Goal: Task Accomplishment & Management: Complete application form

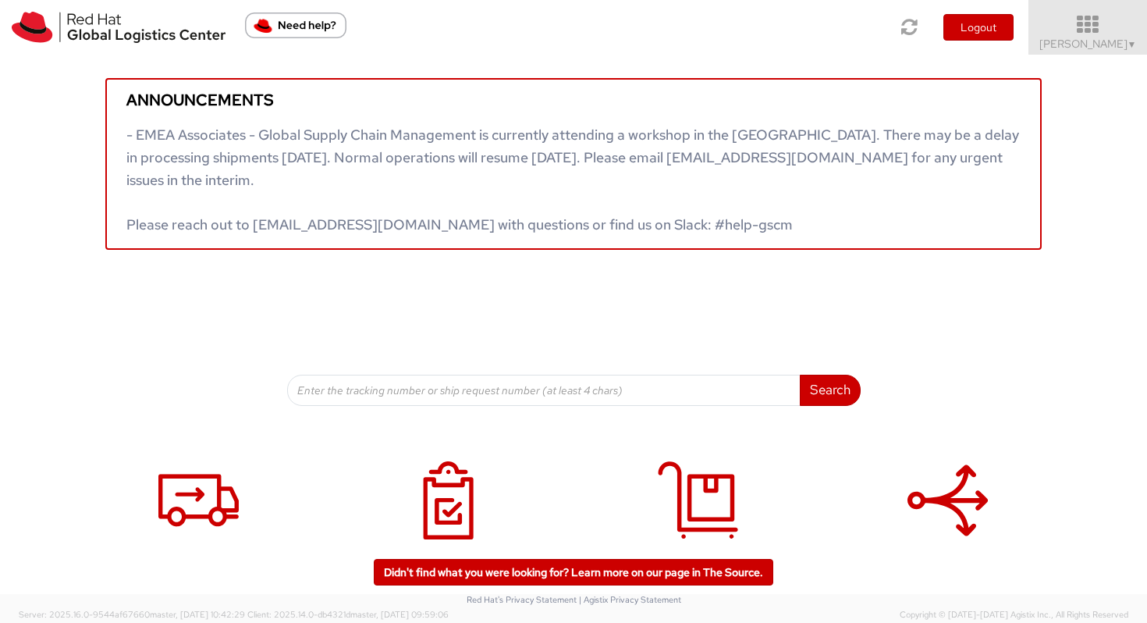
click at [1089, 21] on icon at bounding box center [1088, 25] width 137 height 22
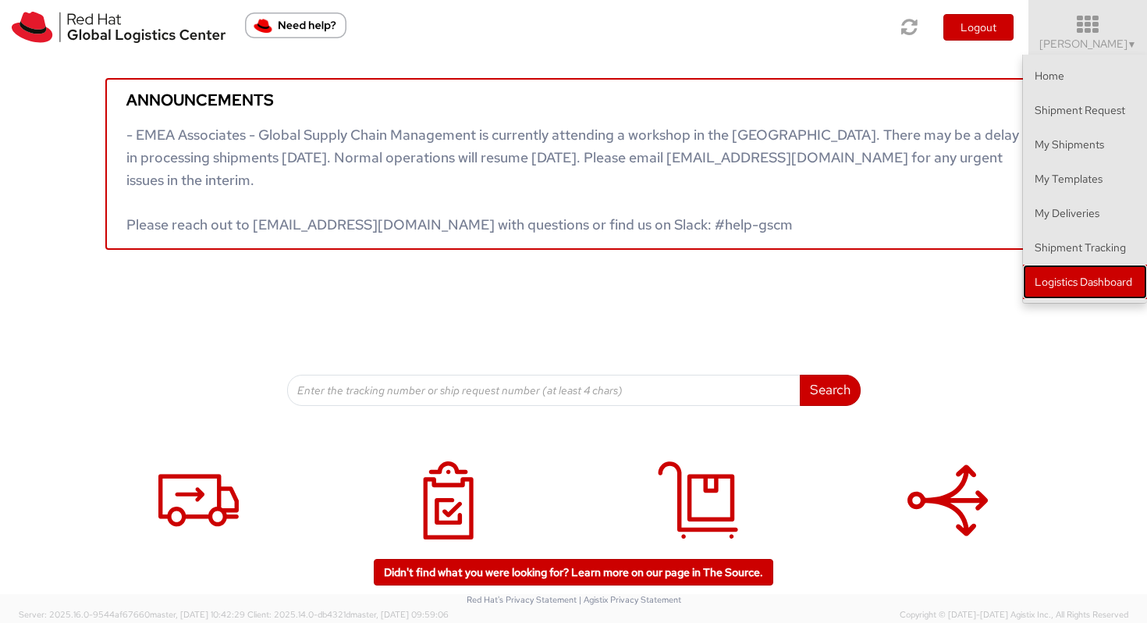
click at [1070, 278] on link "Logistics Dashboard" at bounding box center [1085, 281] width 124 height 34
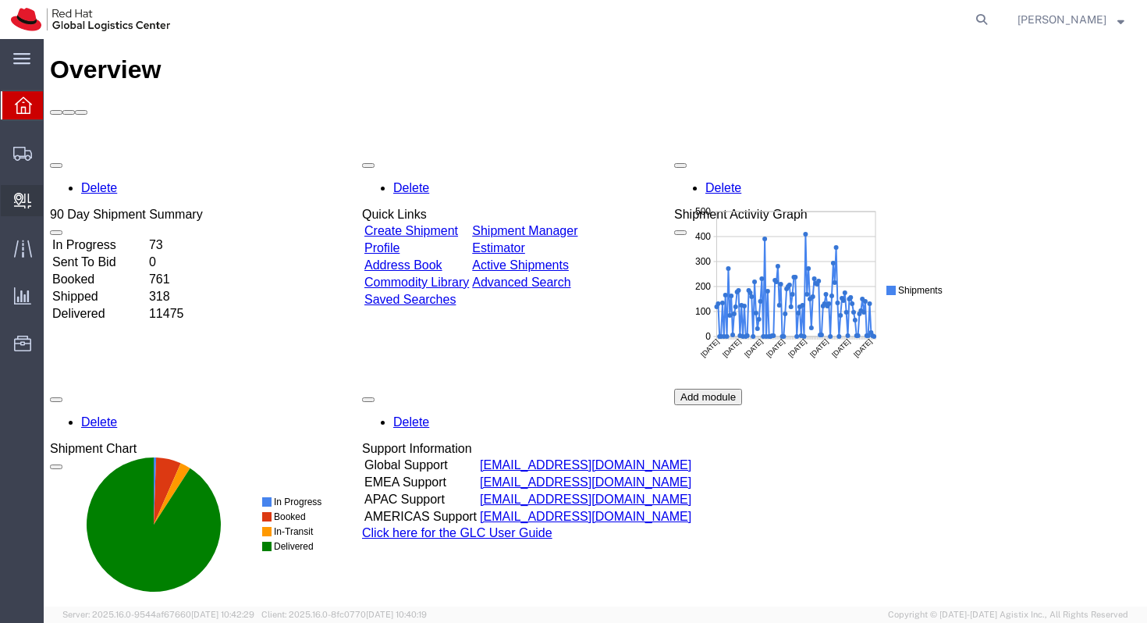
click at [0, 0] on span "Create Delivery" at bounding box center [0, 0] width 0 height 0
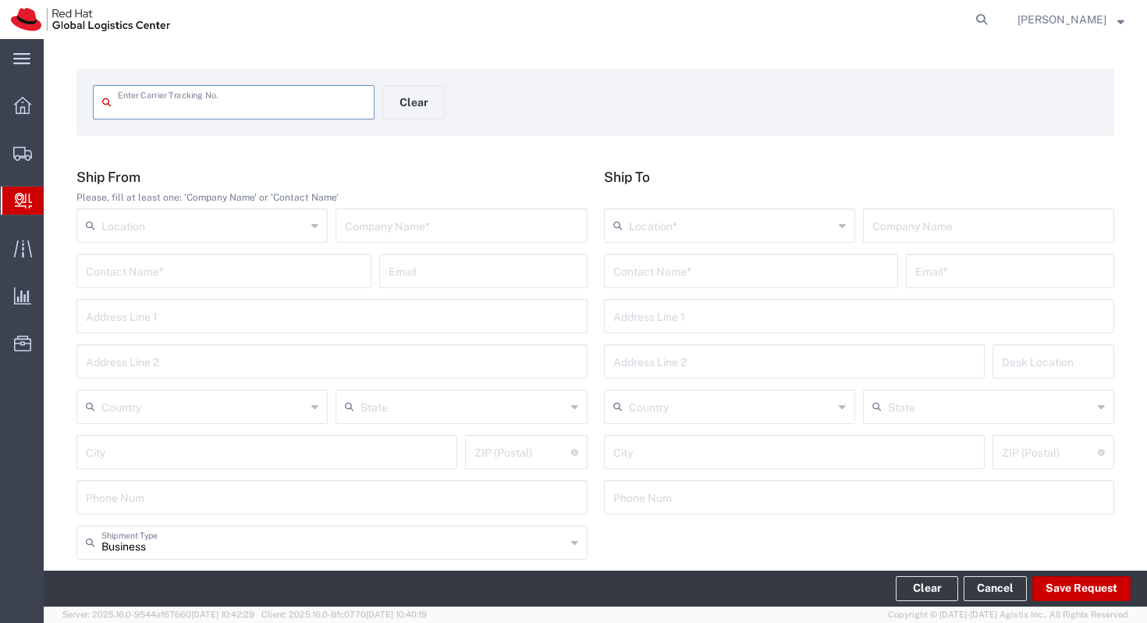
scroll to position [64, 0]
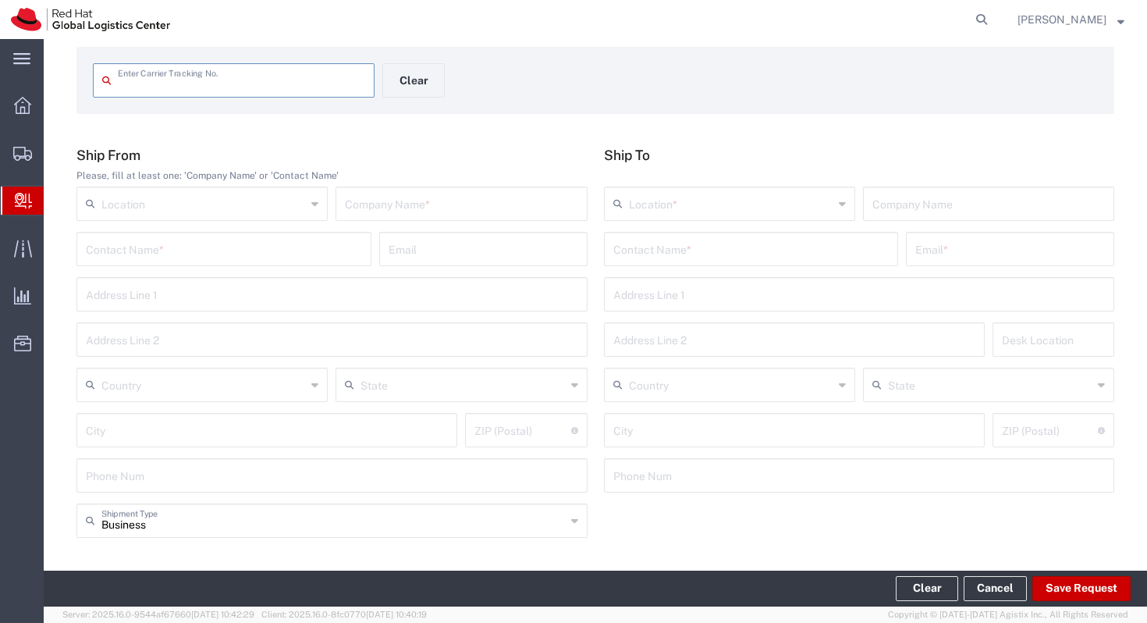
click at [218, 199] on input "text" at bounding box center [203, 202] width 204 height 27
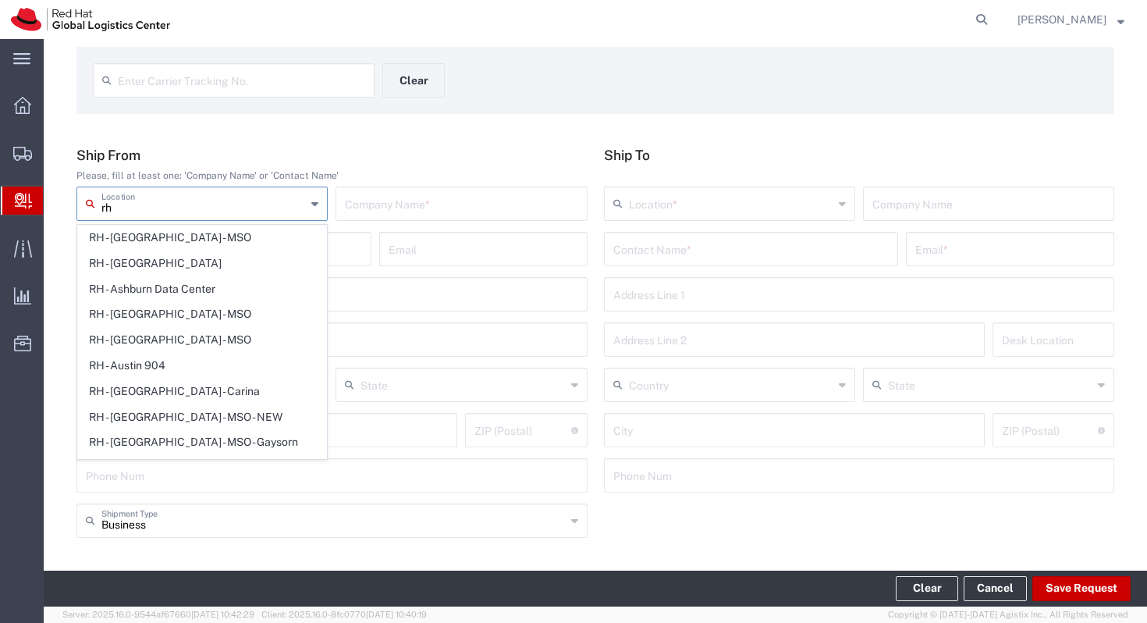
type input "r"
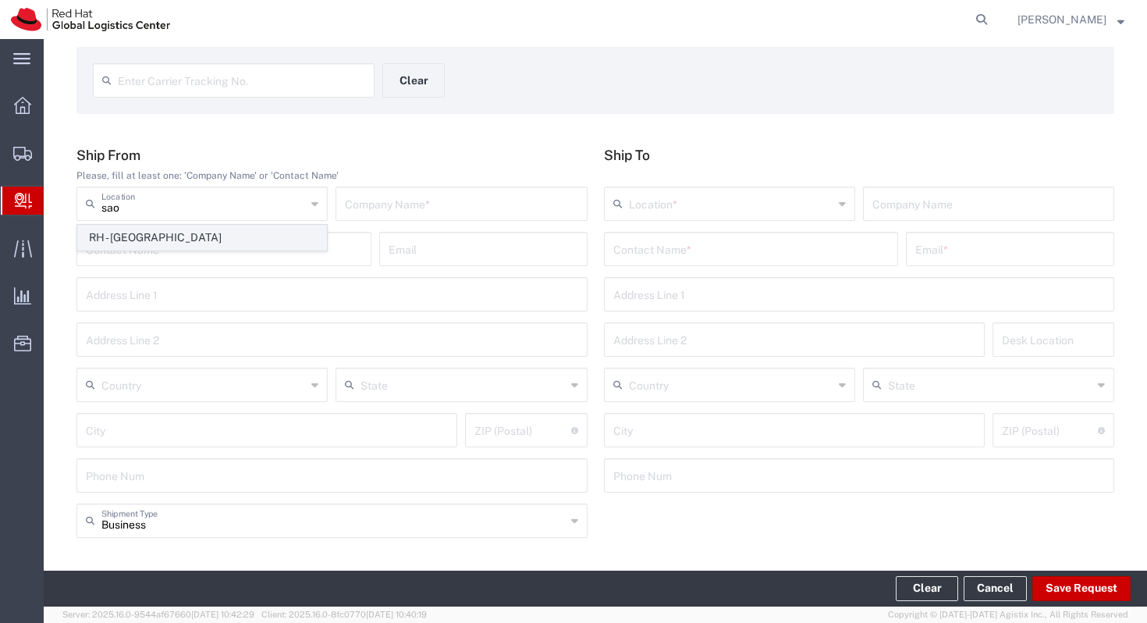
click at [193, 225] on span "RH - [GEOGRAPHIC_DATA]" at bounding box center [202, 237] width 248 height 24
type input "RH - [GEOGRAPHIC_DATA]"
type input "Red Hat Brasil Limitada"
type input "Av. Brg. [PERSON_NAME][GEOGRAPHIC_DATA], 3732"
type input "Floor 24 and 25, Itaim Bibi"
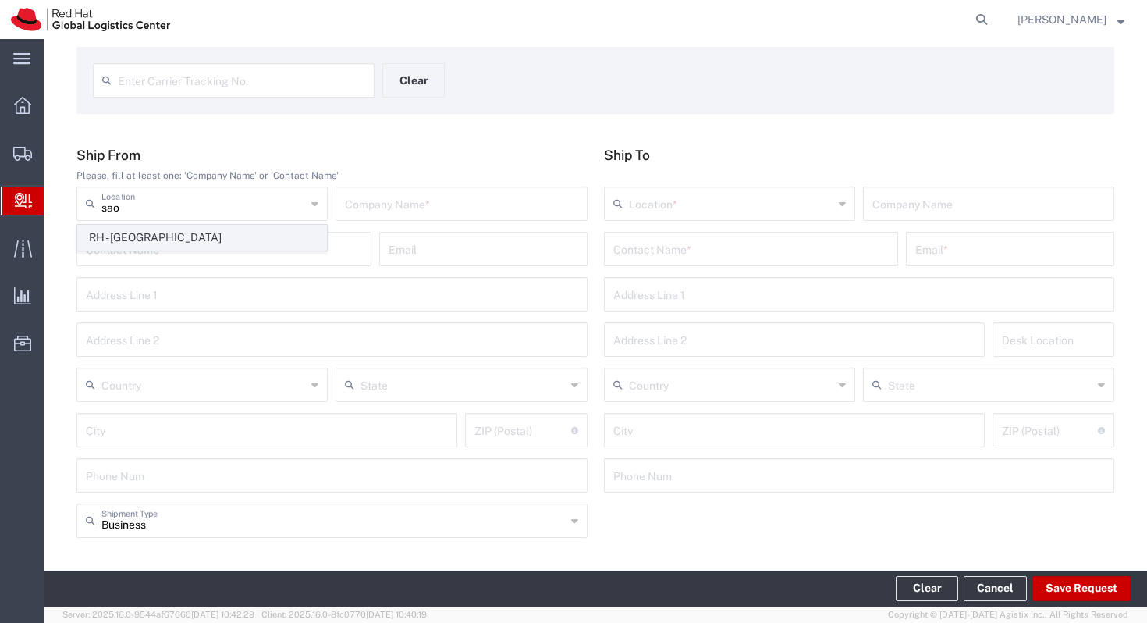
type input "[GEOGRAPHIC_DATA]"
type input "04538-132"
type input "000"
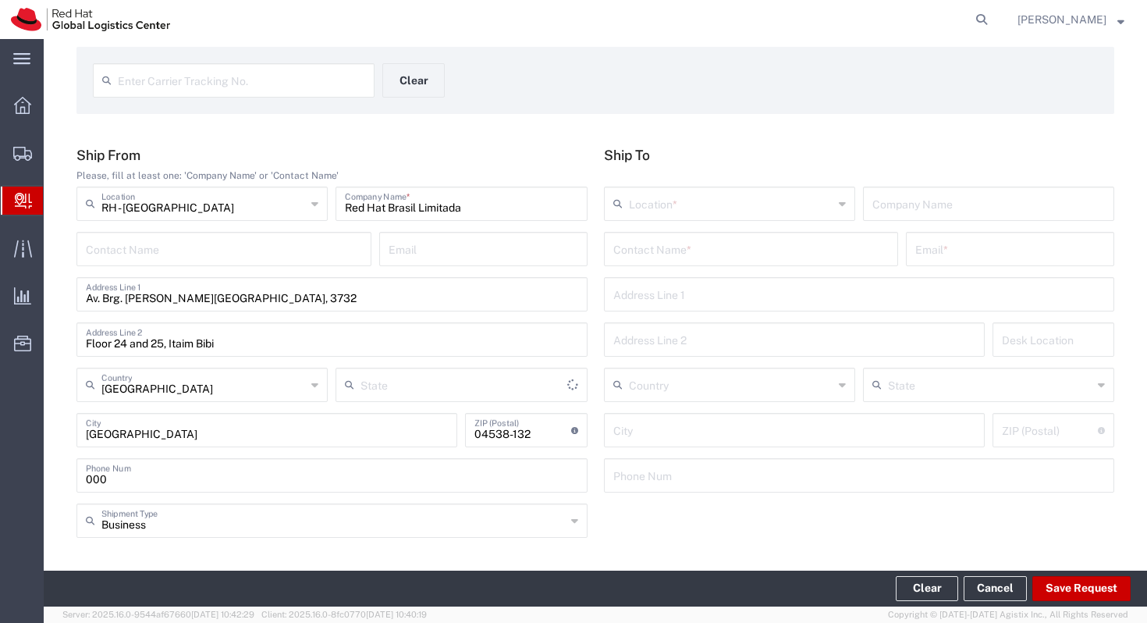
type input "[GEOGRAPHIC_DATA]"
click at [630, 243] on input "text" at bounding box center [751, 247] width 276 height 27
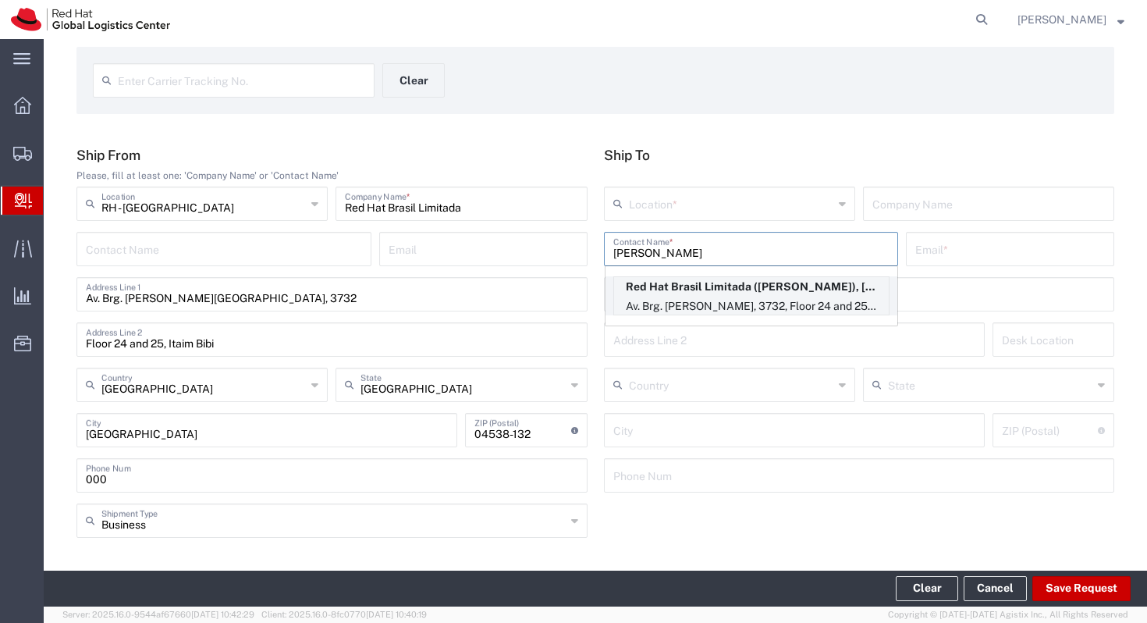
type input "[PERSON_NAME]"
click at [698, 295] on p "Red Hat Brasil Limitada ([PERSON_NAME]), [EMAIL_ADDRESS][DOMAIN_NAME]" at bounding box center [751, 287] width 275 height 20
type input "RH - [GEOGRAPHIC_DATA]"
type input "Red Hat Brasil Limitada"
type input "[PERSON_NAME]"
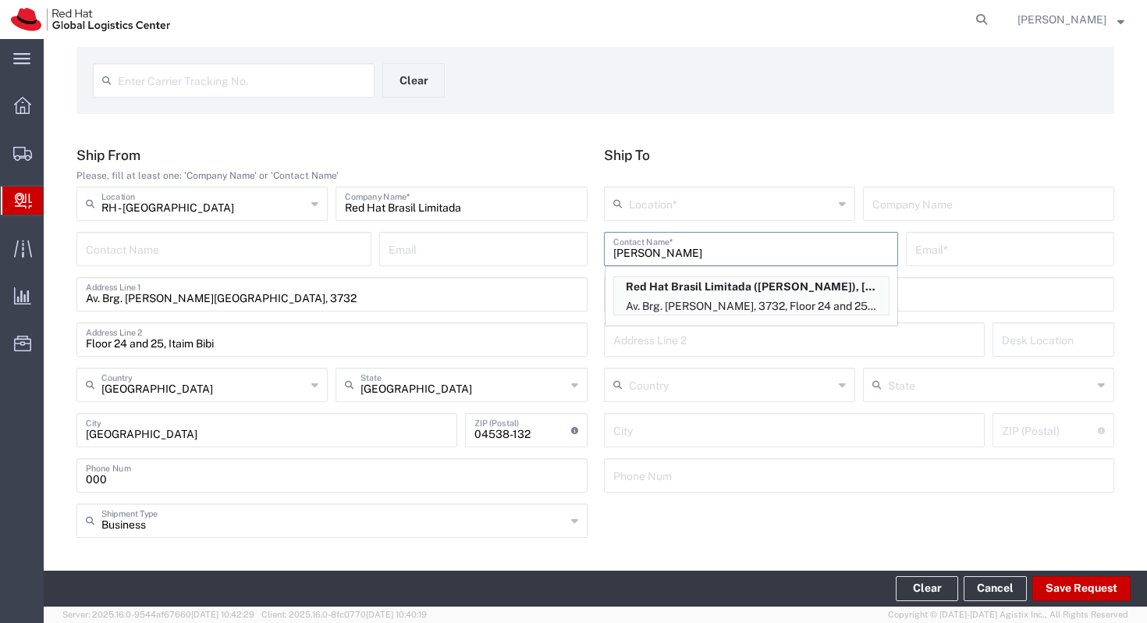
type input "[EMAIL_ADDRESS][DOMAIN_NAME]"
type input "Av. Brg. [PERSON_NAME][GEOGRAPHIC_DATA], 3732"
type input "Floor 24 and 25, Itaim Bibi"
type input "FLEX"
type input "[GEOGRAPHIC_DATA]"
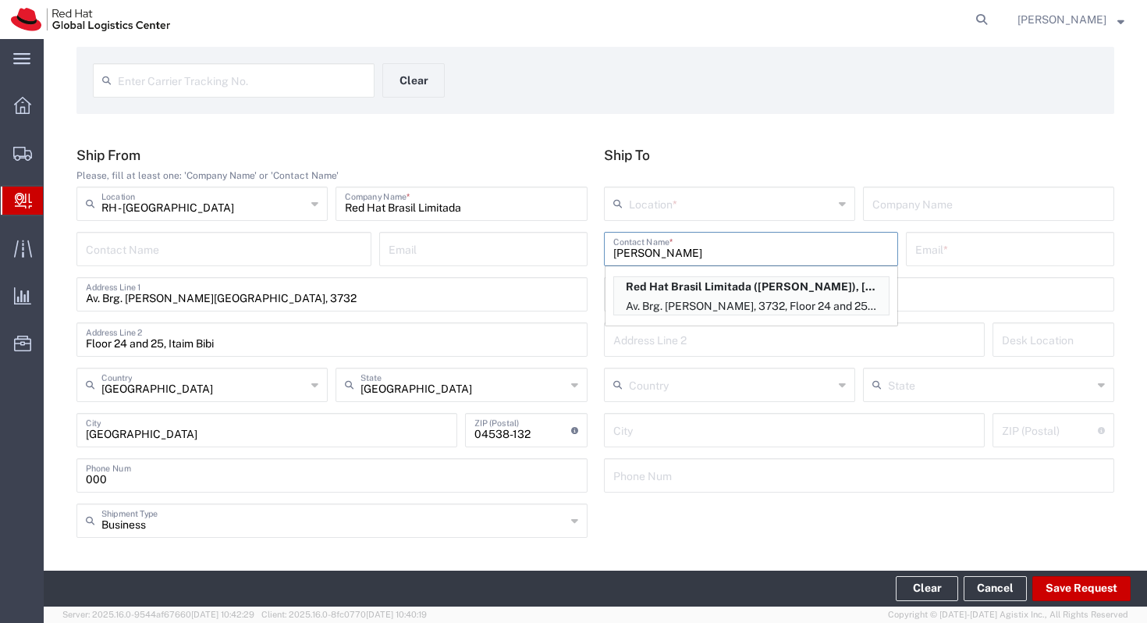
type input "[GEOGRAPHIC_DATA]"
type input "04538-132"
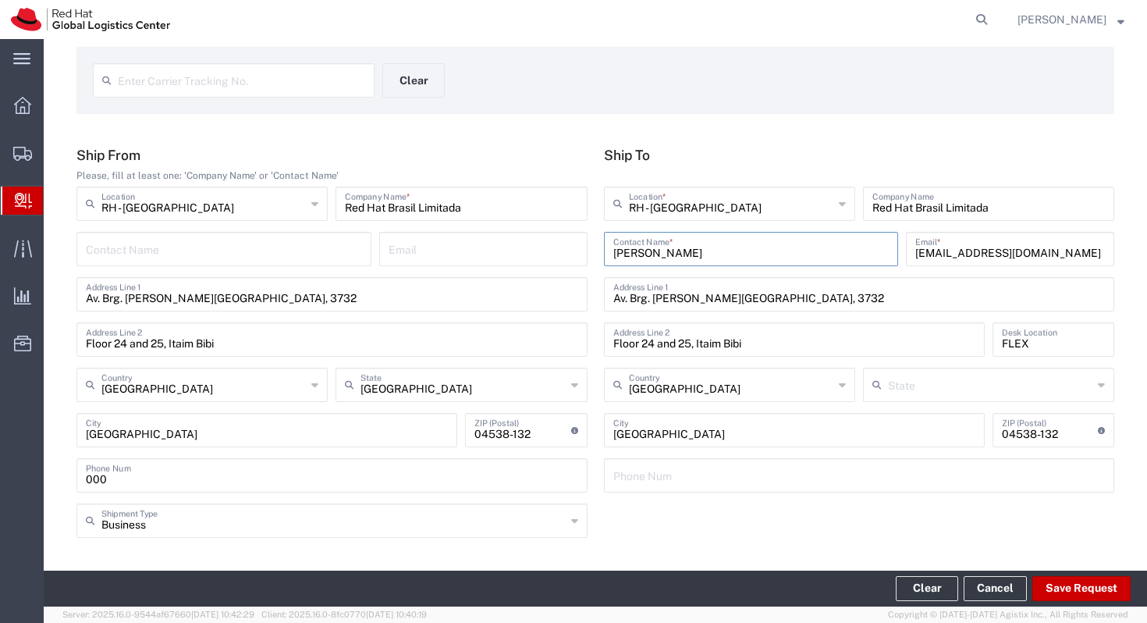
type input "[GEOGRAPHIC_DATA]"
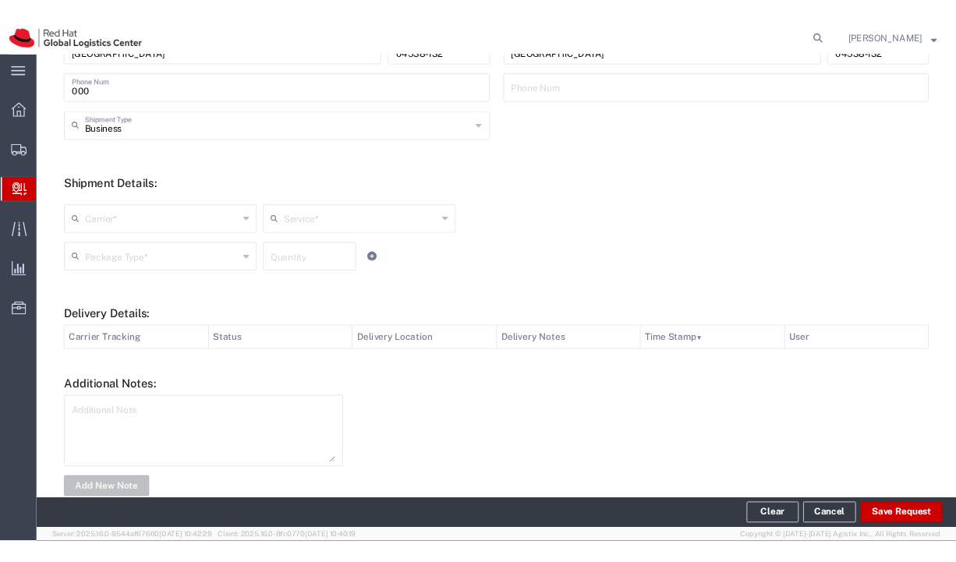
scroll to position [494, 0]
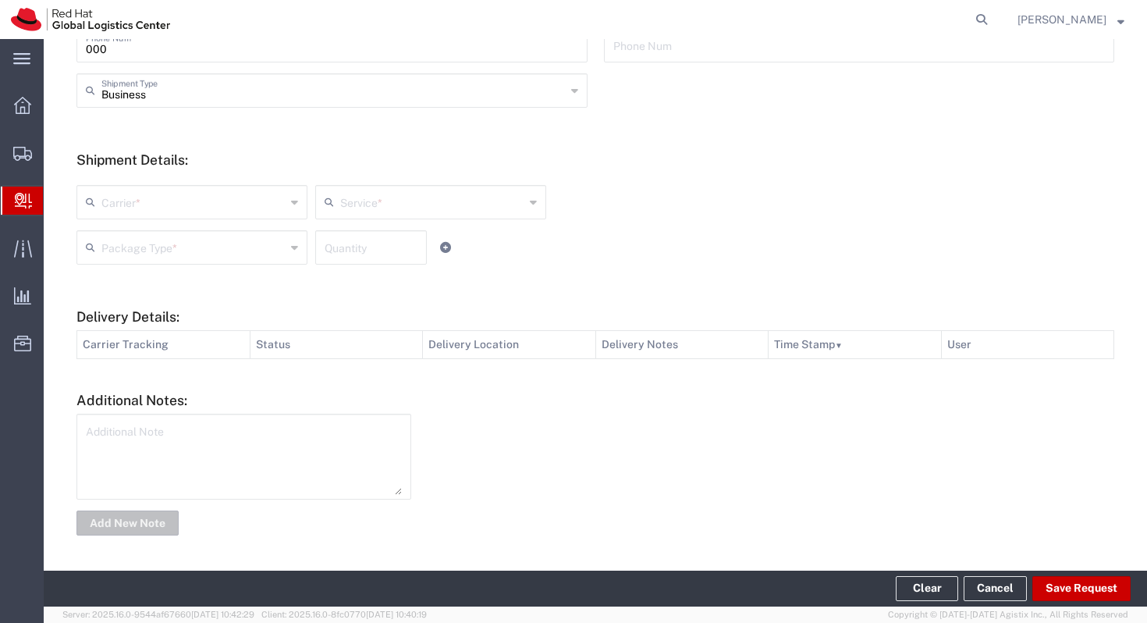
click at [255, 217] on div "Carrier *" at bounding box center [191, 202] width 231 height 34
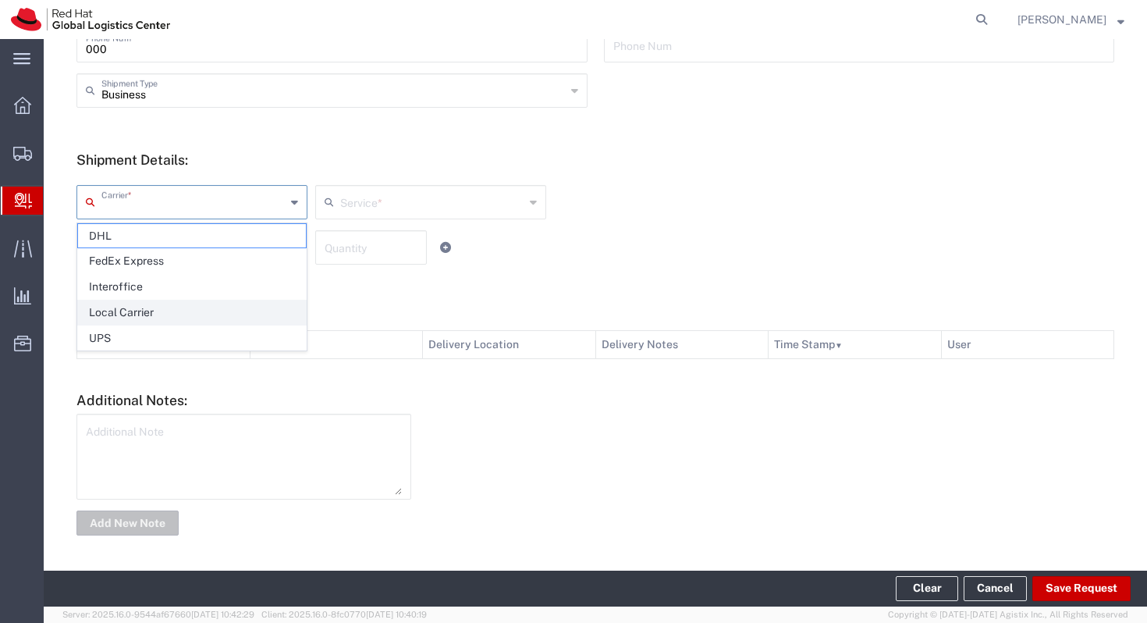
click at [213, 307] on span "Local Carrier" at bounding box center [192, 312] width 228 height 24
type input "Local Carrier"
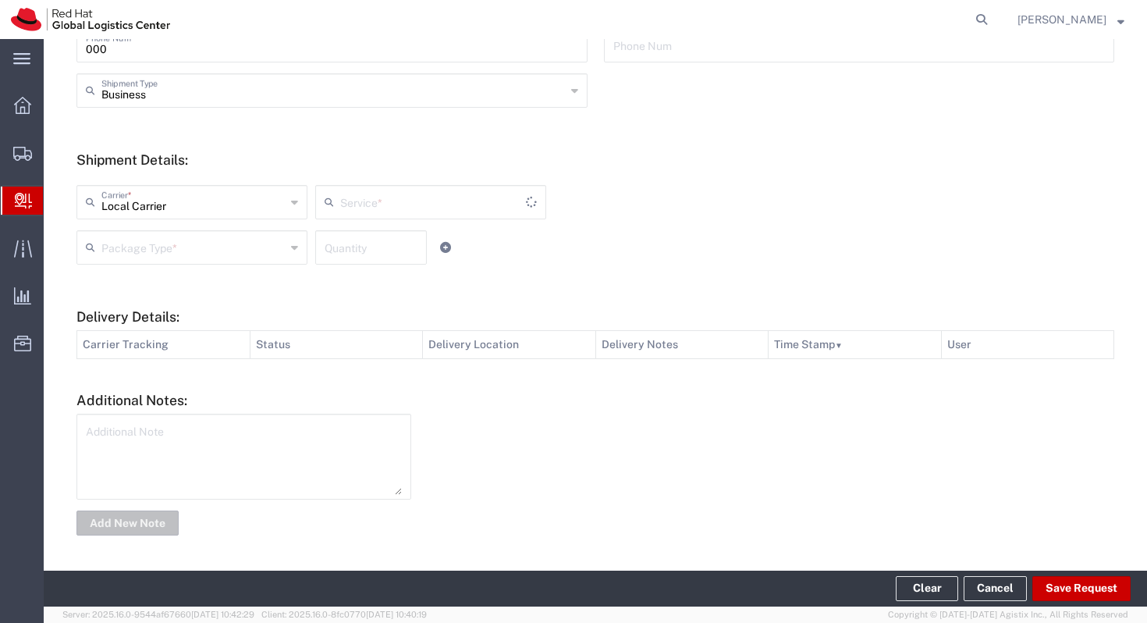
type input "Local_Ground"
click at [241, 243] on input "text" at bounding box center [193, 245] width 184 height 27
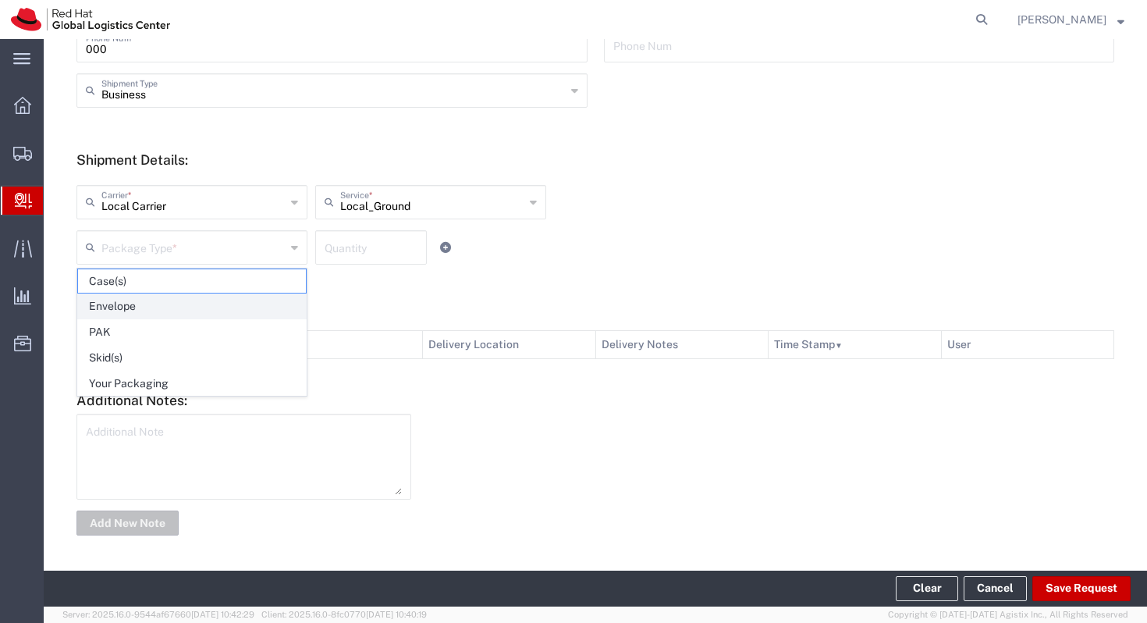
click at [205, 310] on span "Envelope" at bounding box center [192, 306] width 228 height 24
type input "Envelope"
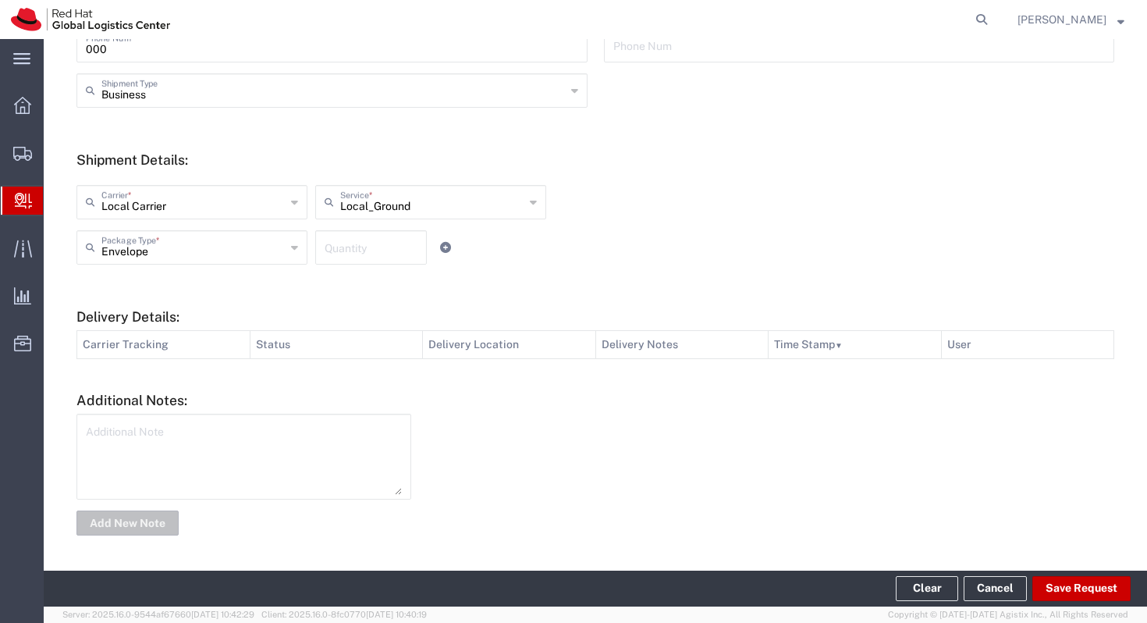
click at [377, 239] on input "number" at bounding box center [371, 245] width 93 height 27
click at [292, 441] on textarea at bounding box center [244, 456] width 316 height 76
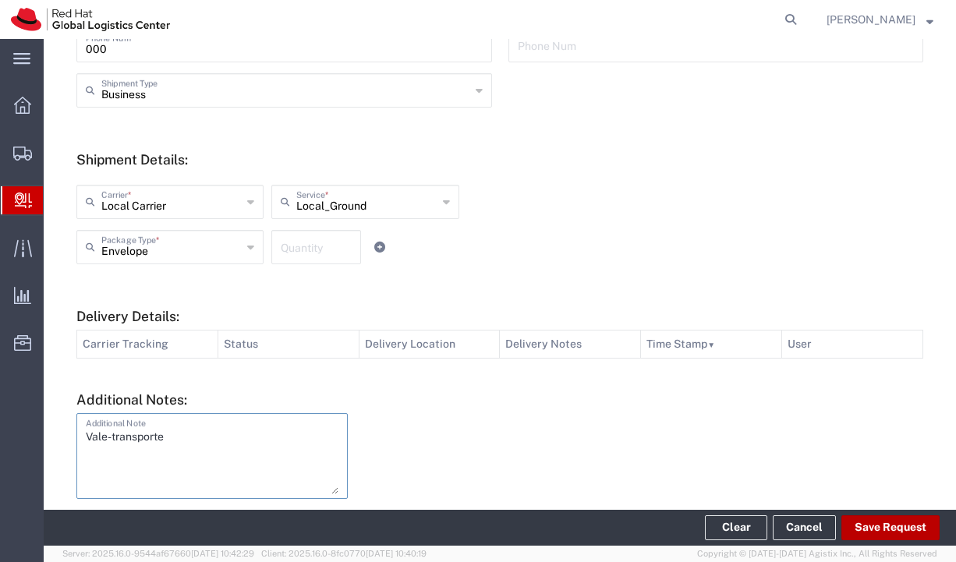
type textarea "Vale-transporte"
click at [856, 528] on button "Save Request" at bounding box center [891, 528] width 98 height 25
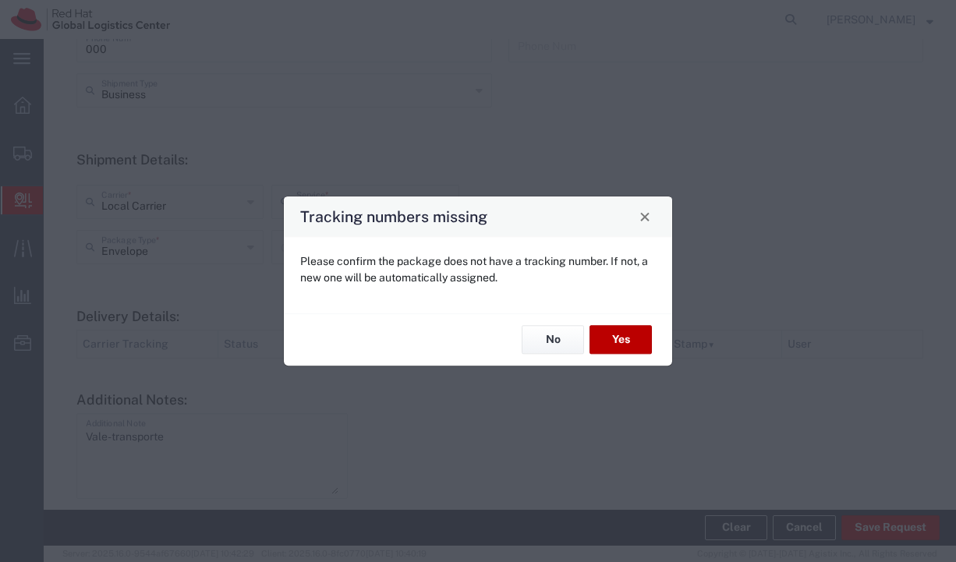
click at [637, 335] on button "Yes" at bounding box center [621, 340] width 62 height 29
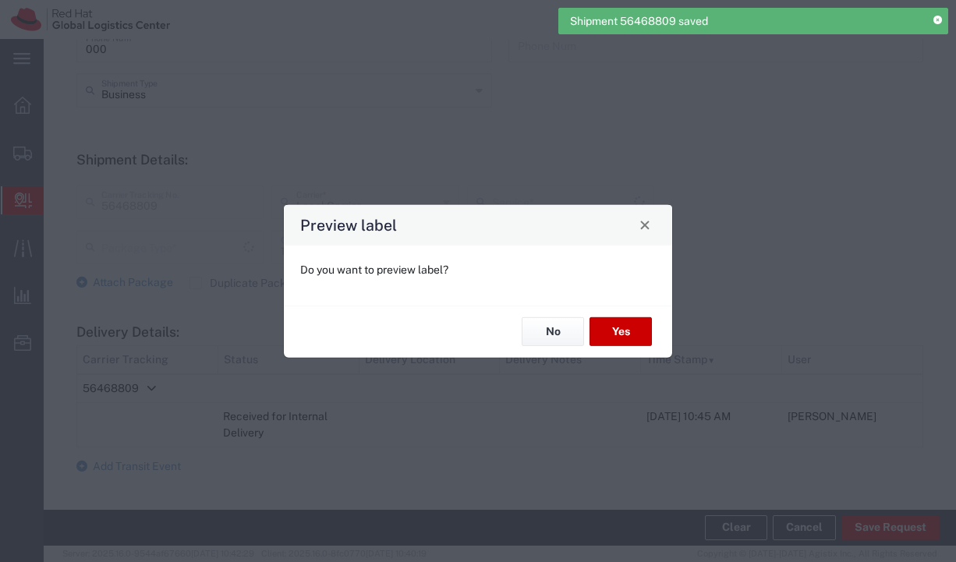
type input "Envelope"
type input "Local_Ground"
click at [619, 335] on button "Yes" at bounding box center [621, 332] width 62 height 29
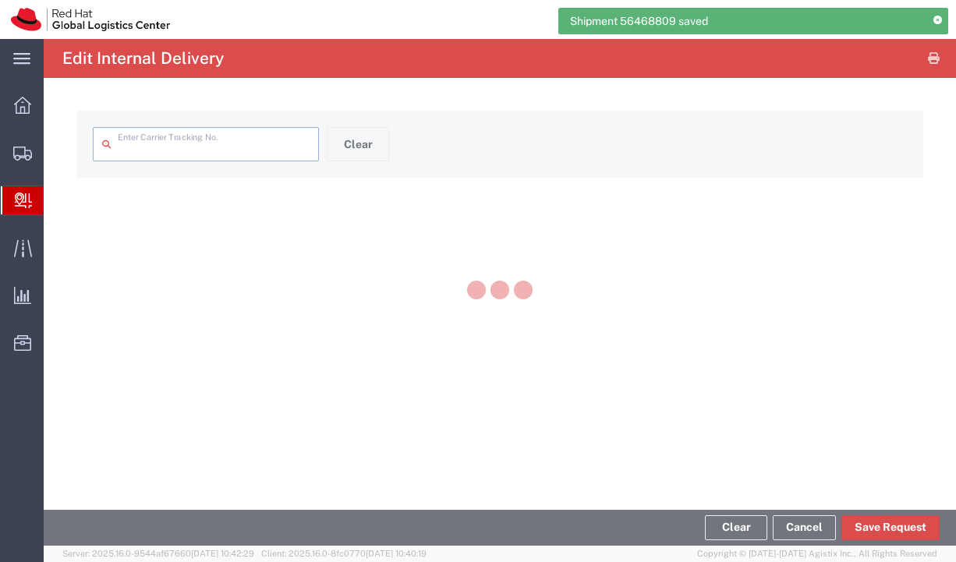
type input "56468809"
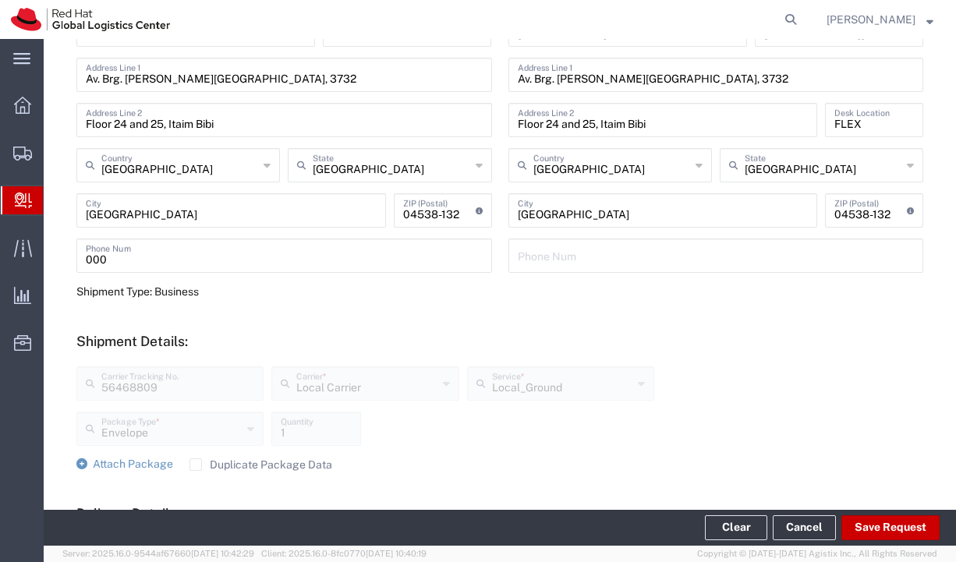
scroll to position [641, 0]
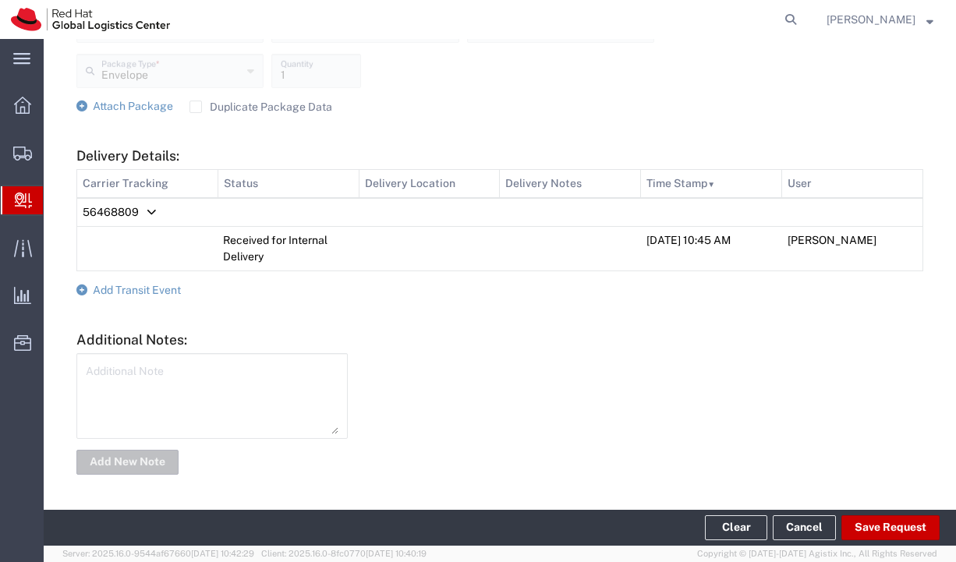
click at [289, 381] on textarea at bounding box center [212, 396] width 253 height 76
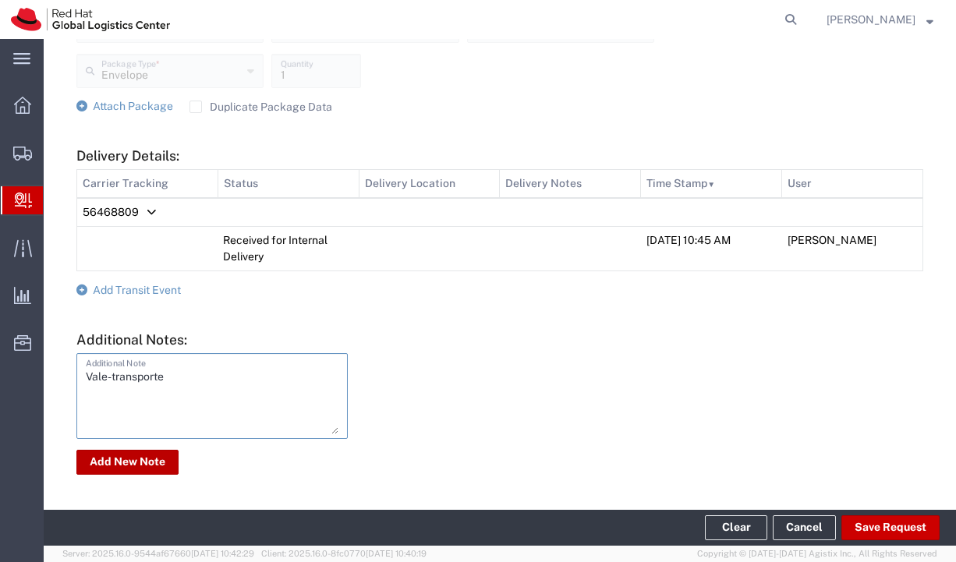
type textarea "Vale-transporte"
click at [129, 467] on button "Add New Note" at bounding box center [127, 462] width 102 height 25
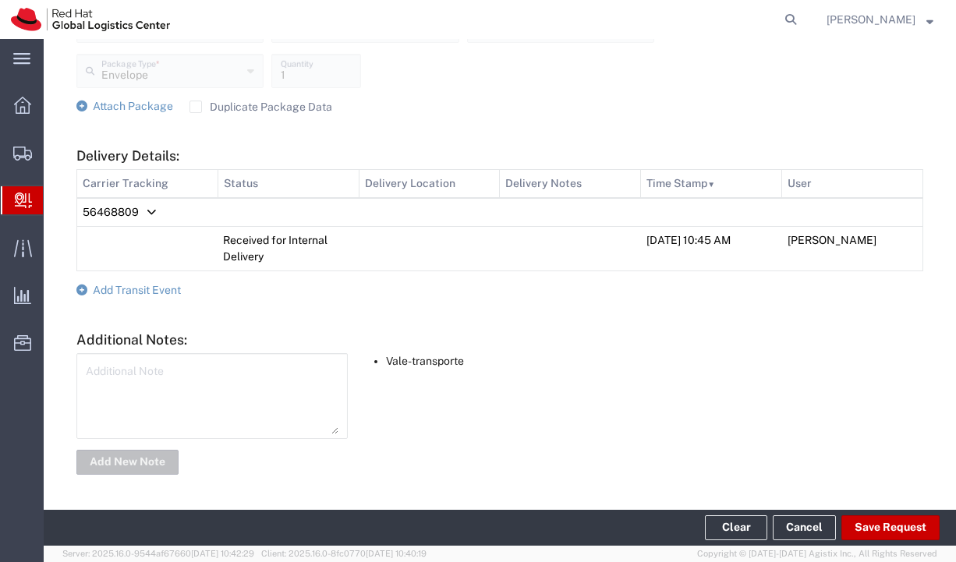
scroll to position [0, 0]
